Goal: Task Accomplishment & Management: Manage account settings

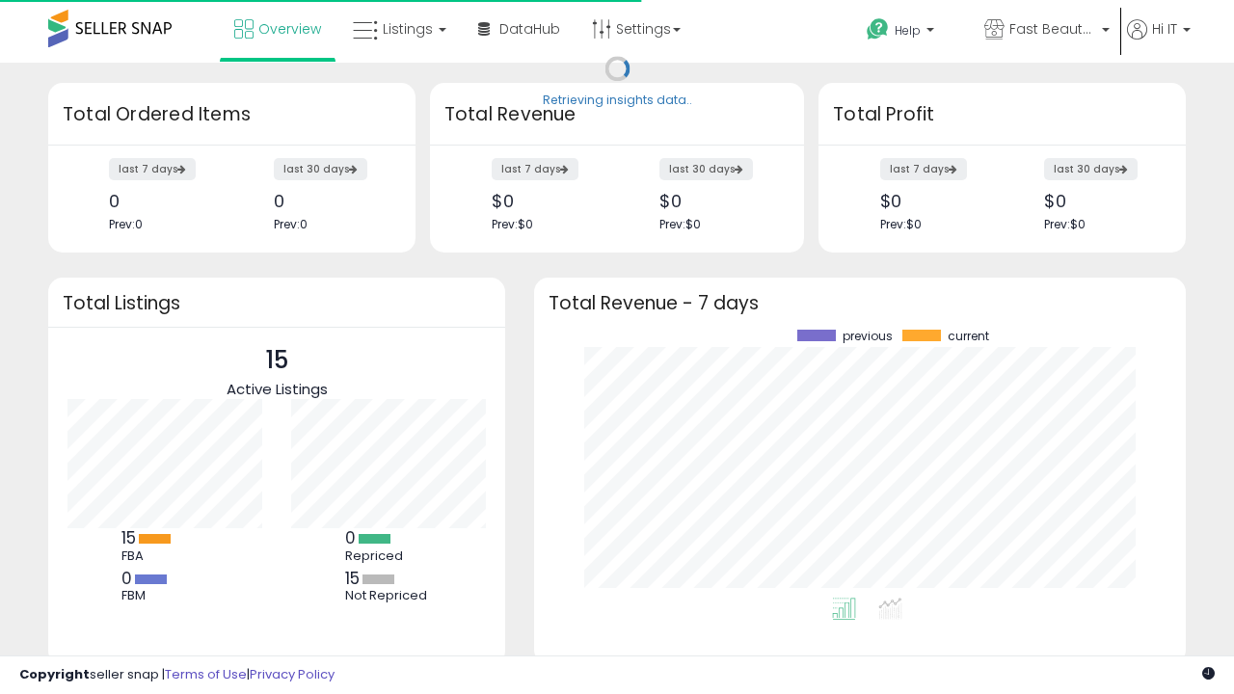
scroll to position [268, 613]
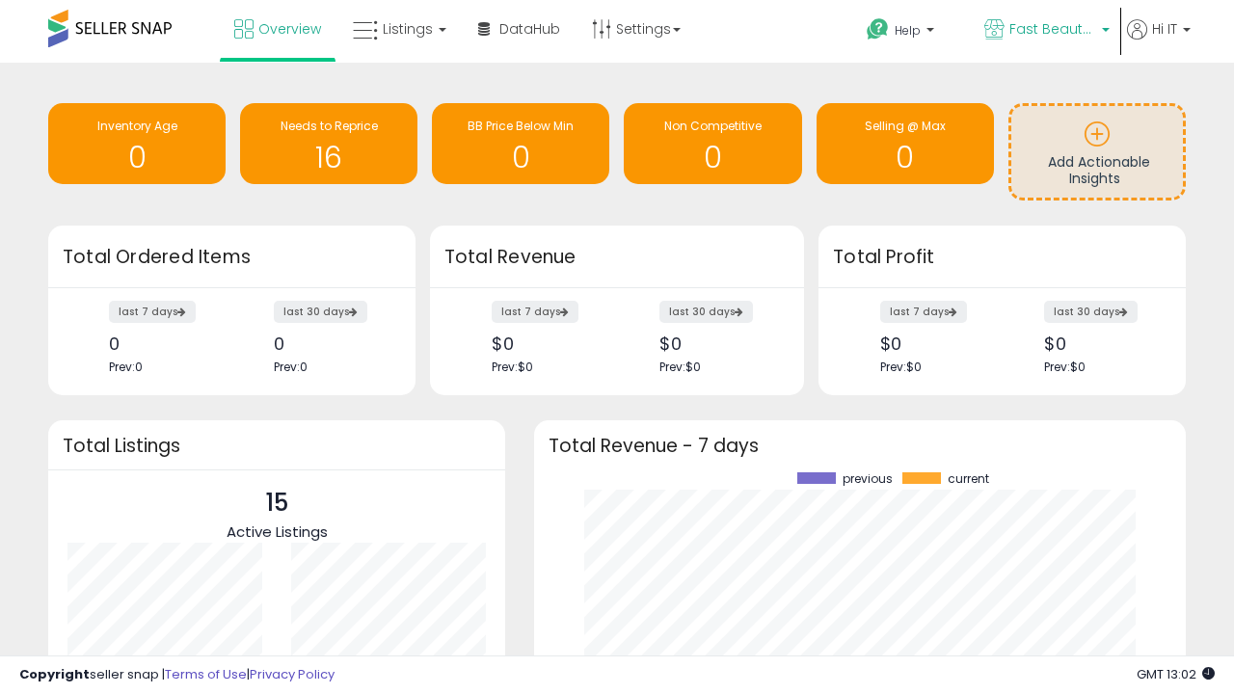
click at [1045, 31] on span "Fast Beauty ([GEOGRAPHIC_DATA])" at bounding box center [1052, 28] width 87 height 19
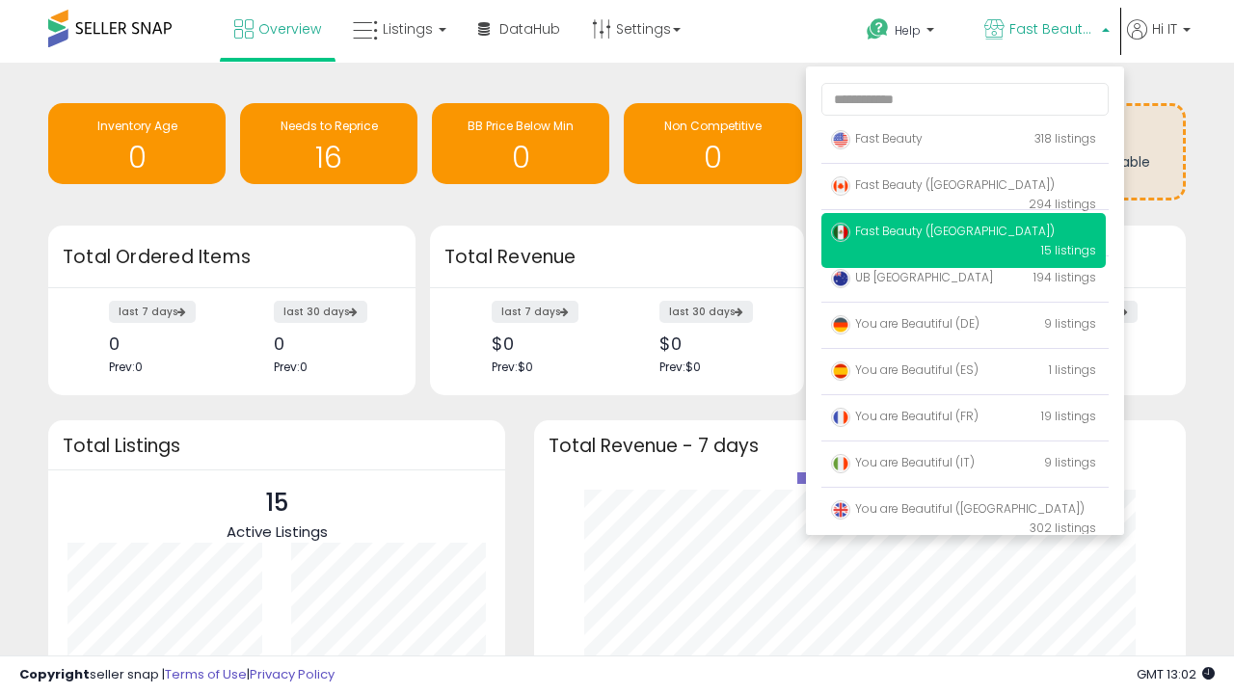
click at [963, 142] on p "Fast Beauty 318 listings" at bounding box center [963, 139] width 284 height 39
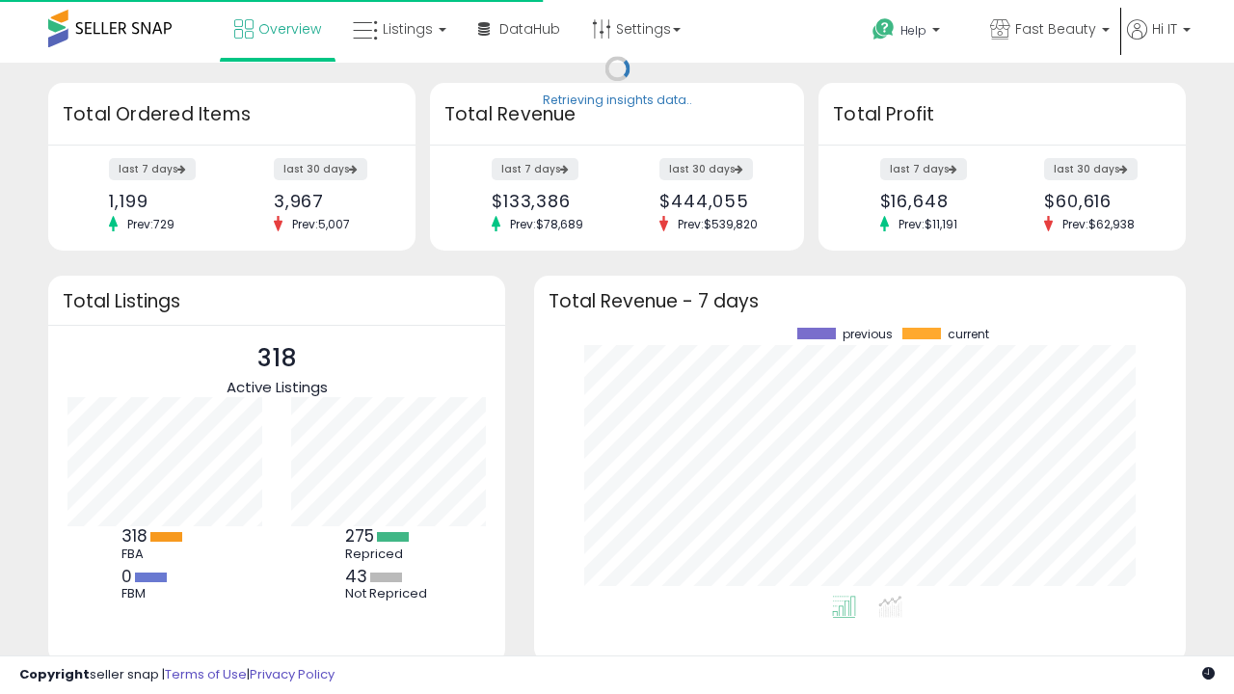
scroll to position [268, 613]
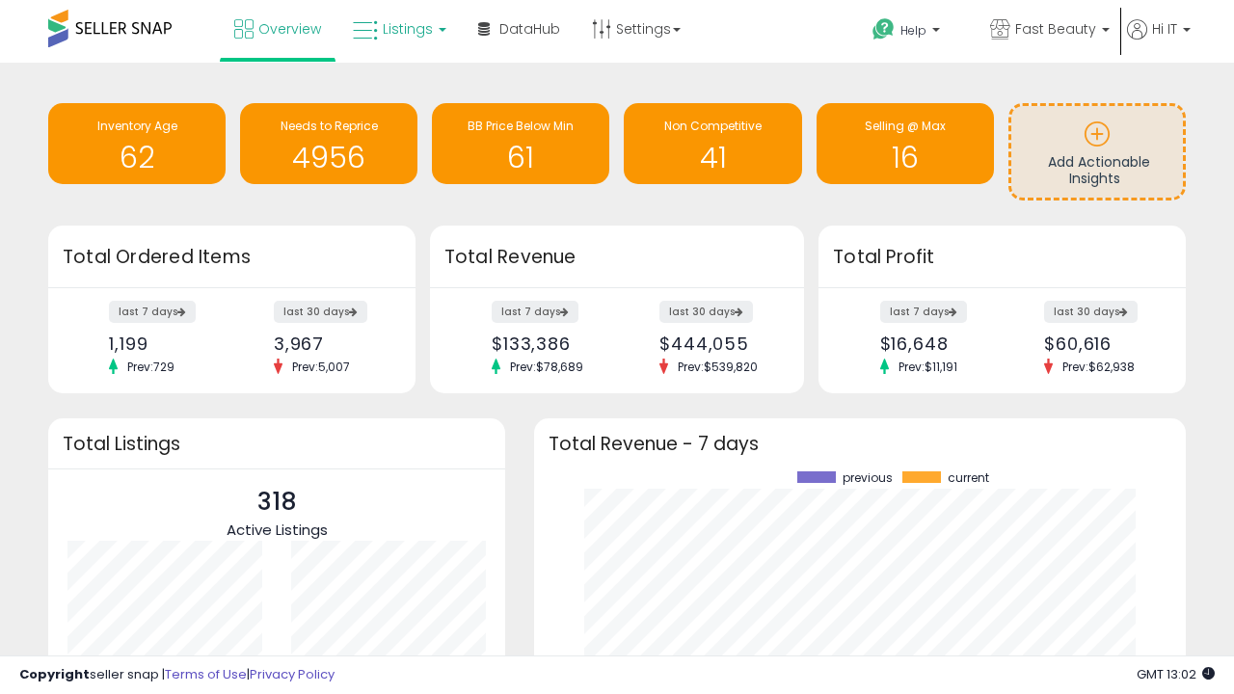
click at [397, 29] on span "Listings" at bounding box center [408, 28] width 50 height 19
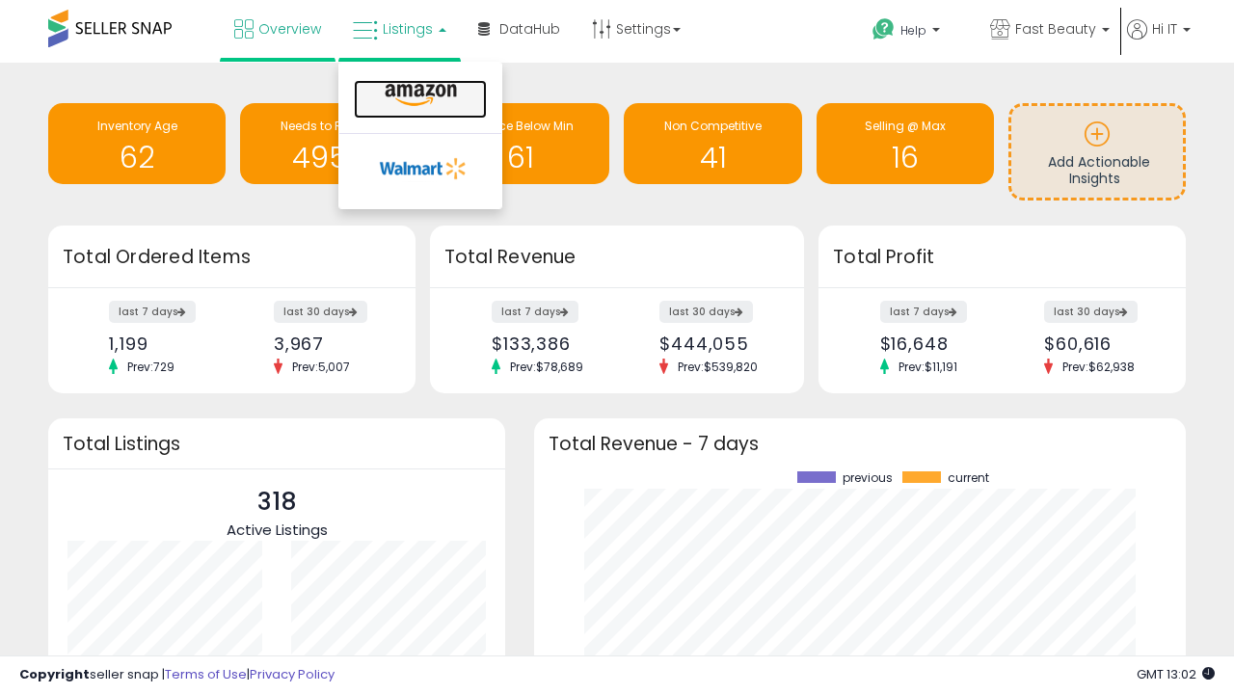
click at [418, 95] on icon at bounding box center [421, 95] width 84 height 25
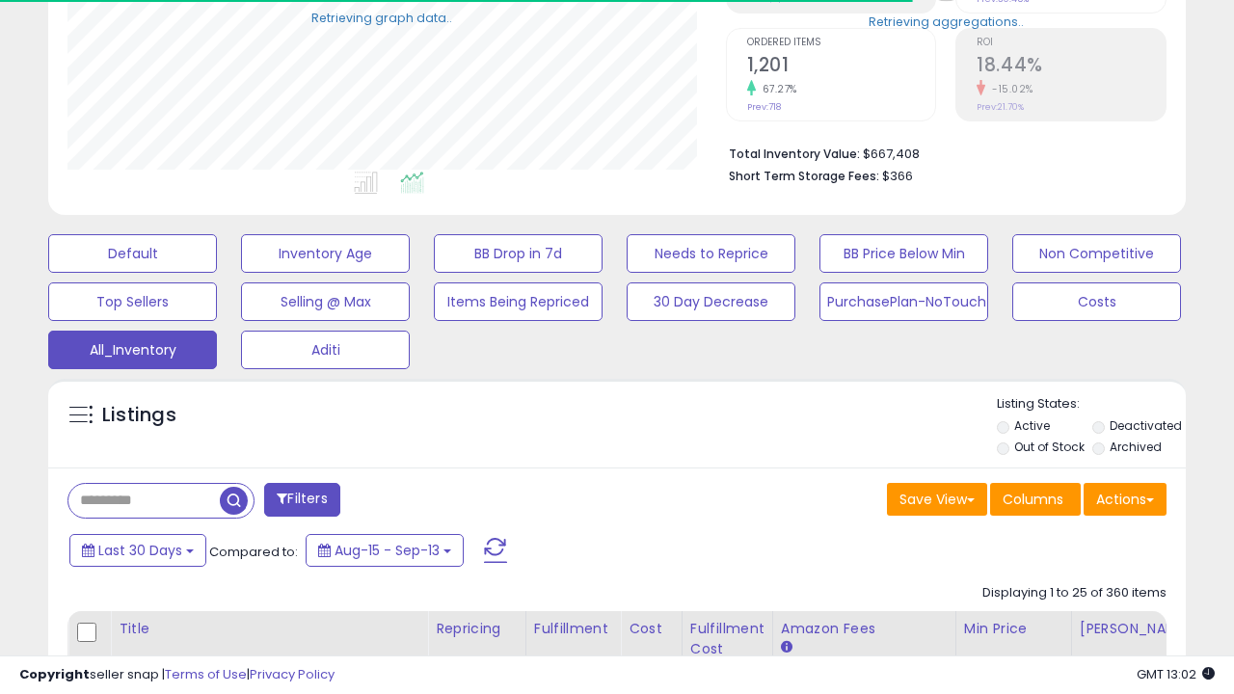
scroll to position [395, 657]
click at [137, 548] on span "Last 30 Days" at bounding box center [140, 550] width 84 height 19
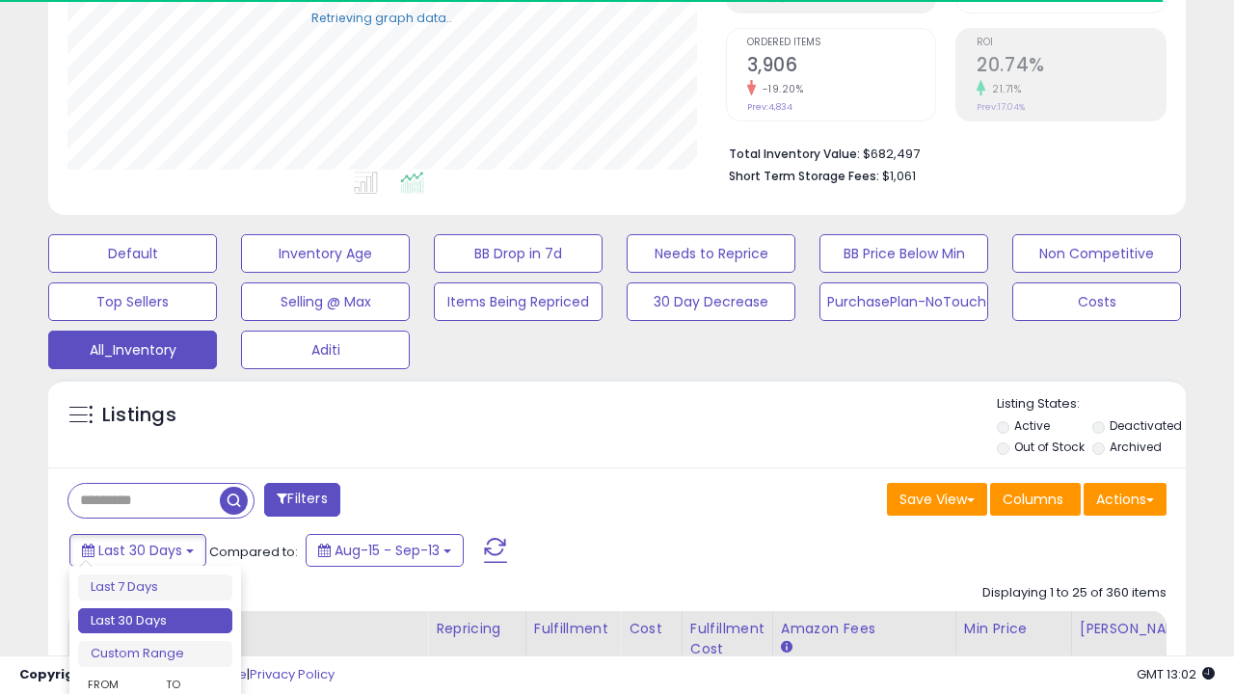
click at [155, 621] on li "Last 30 Days" at bounding box center [155, 621] width 154 height 26
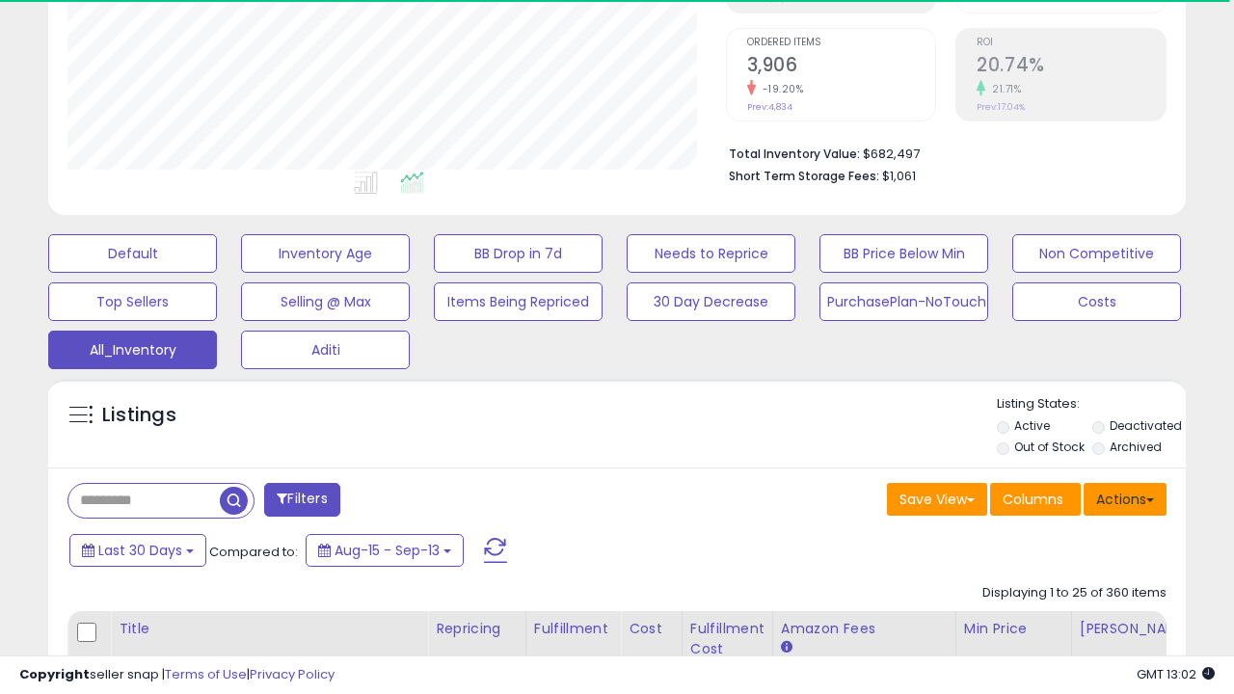
click at [1125, 497] on button "Actions" at bounding box center [1124, 499] width 83 height 33
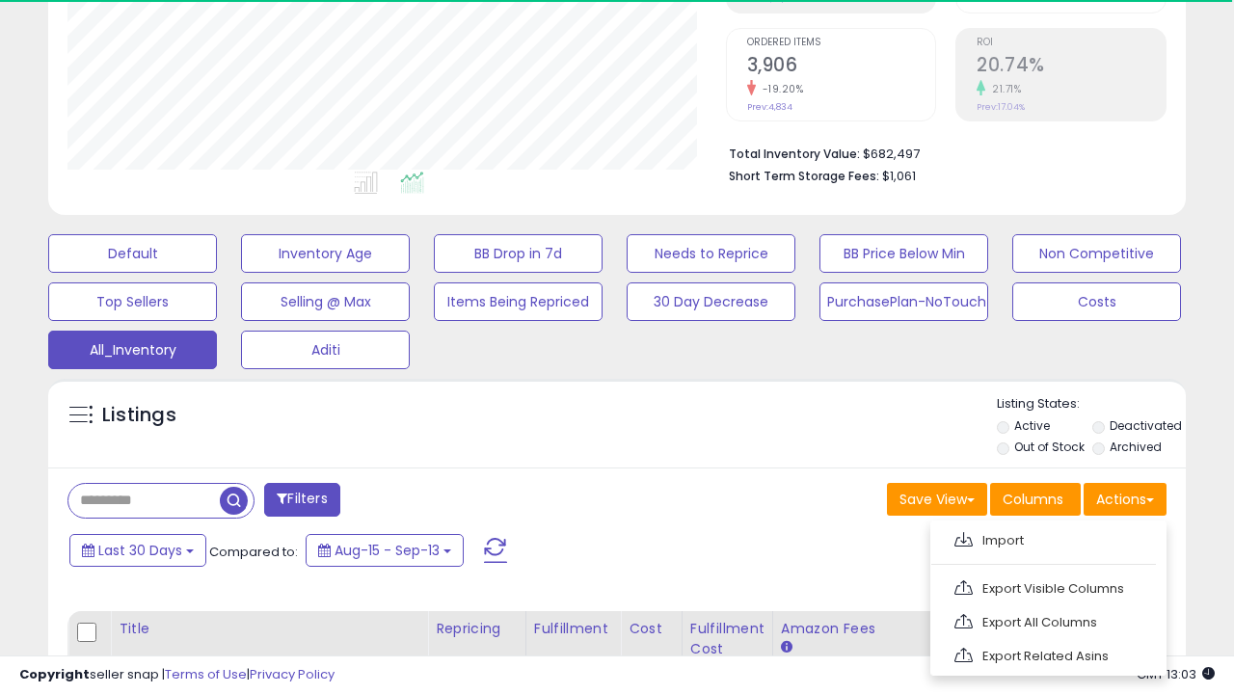
click at [1046, 620] on link "Export All Columns" at bounding box center [1046, 622] width 211 height 30
